Goal: Information Seeking & Learning: Learn about a topic

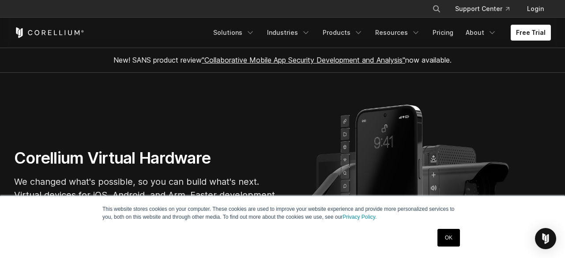
click at [456, 247] on div "OK" at bounding box center [448, 237] width 28 height 23
click at [454, 240] on link "OK" at bounding box center [448, 238] width 22 height 18
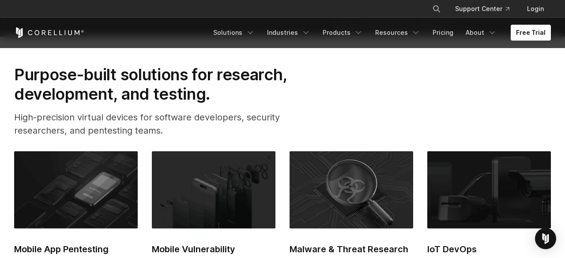
scroll to position [438, 0]
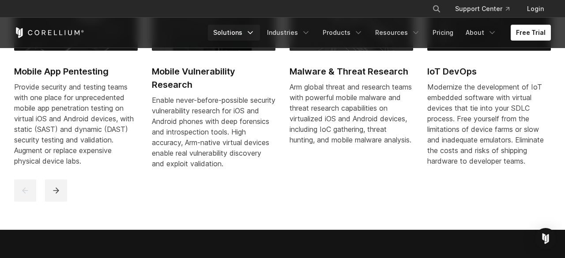
click at [236, 31] on link "Solutions" at bounding box center [234, 33] width 52 height 16
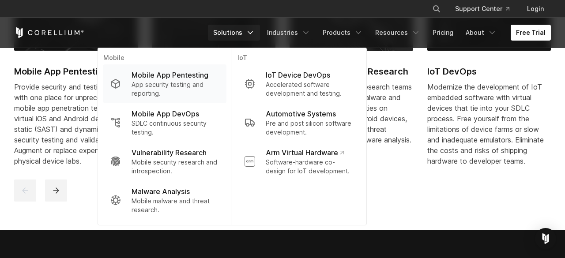
click at [200, 84] on p "App security testing and reporting." at bounding box center [175, 89] width 88 height 18
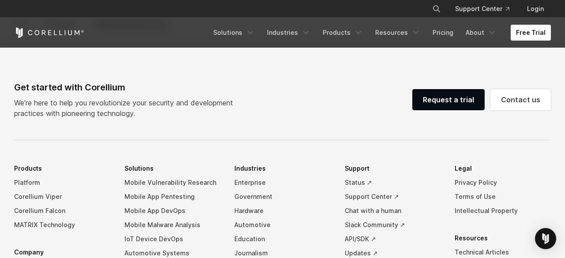
scroll to position [2690, 0]
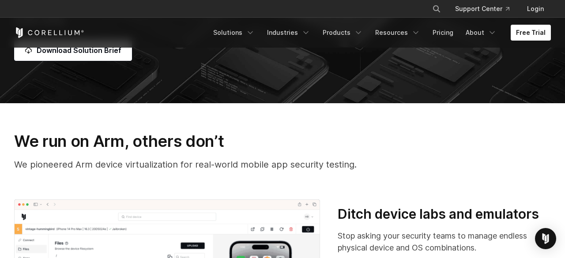
click at [93, 135] on h3 "We run on Arm, others don’t" at bounding box center [282, 140] width 536 height 19
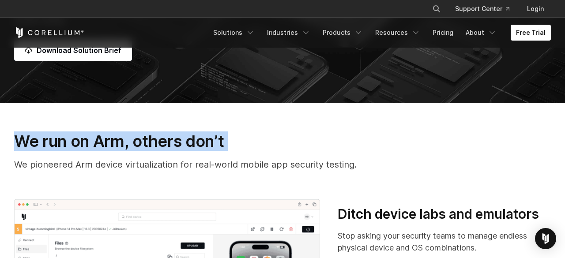
click at [93, 135] on h3 "We run on Arm, others don’t" at bounding box center [282, 140] width 536 height 19
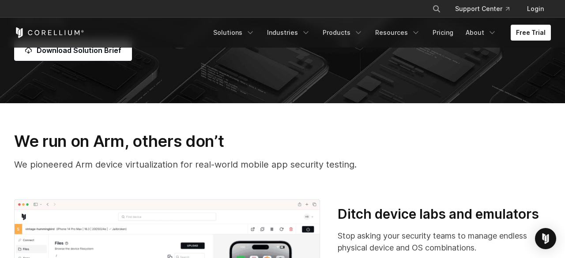
click at [128, 136] on h3 "We run on Arm, others don’t" at bounding box center [282, 140] width 536 height 19
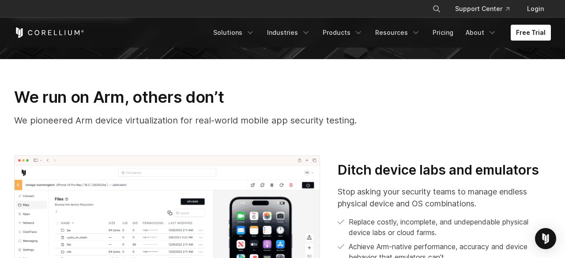
scroll to position [1706, 0]
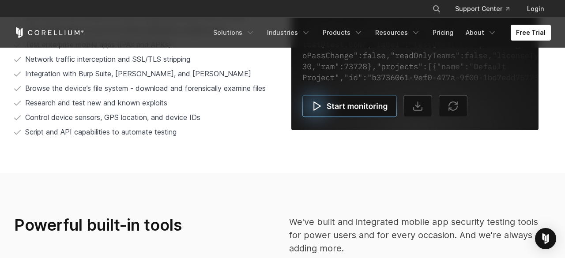
click at [346, 109] on img at bounding box center [414, 53] width 247 height 153
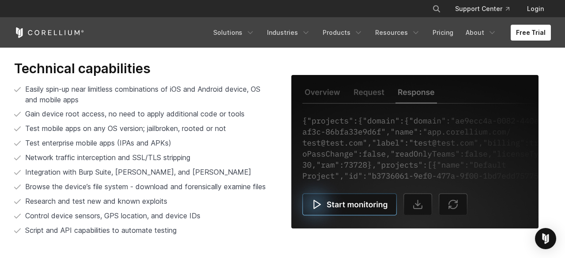
scroll to position [1705, 0]
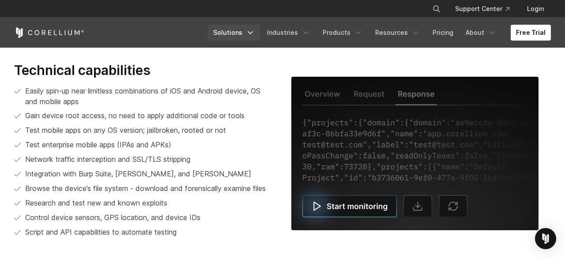
click at [243, 30] on link "Solutions" at bounding box center [234, 33] width 52 height 16
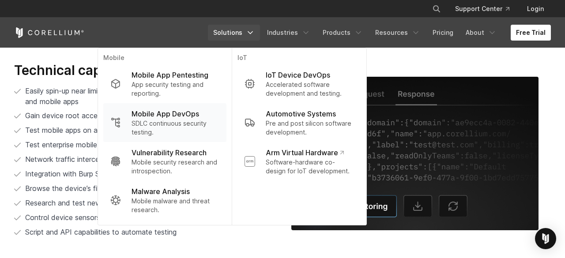
click at [200, 124] on p "SDLC continuous security testing." at bounding box center [175, 128] width 88 height 18
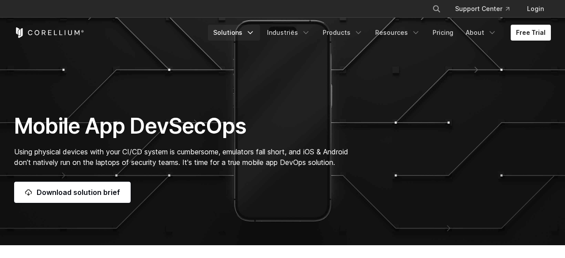
click at [247, 31] on link "Solutions" at bounding box center [234, 33] width 52 height 16
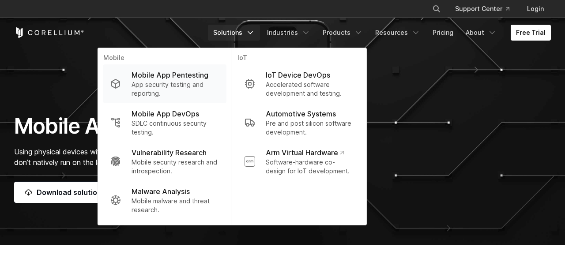
click at [185, 78] on p "Mobile App Pentesting" at bounding box center [169, 75] width 77 height 11
